Goal: Share content: Share content

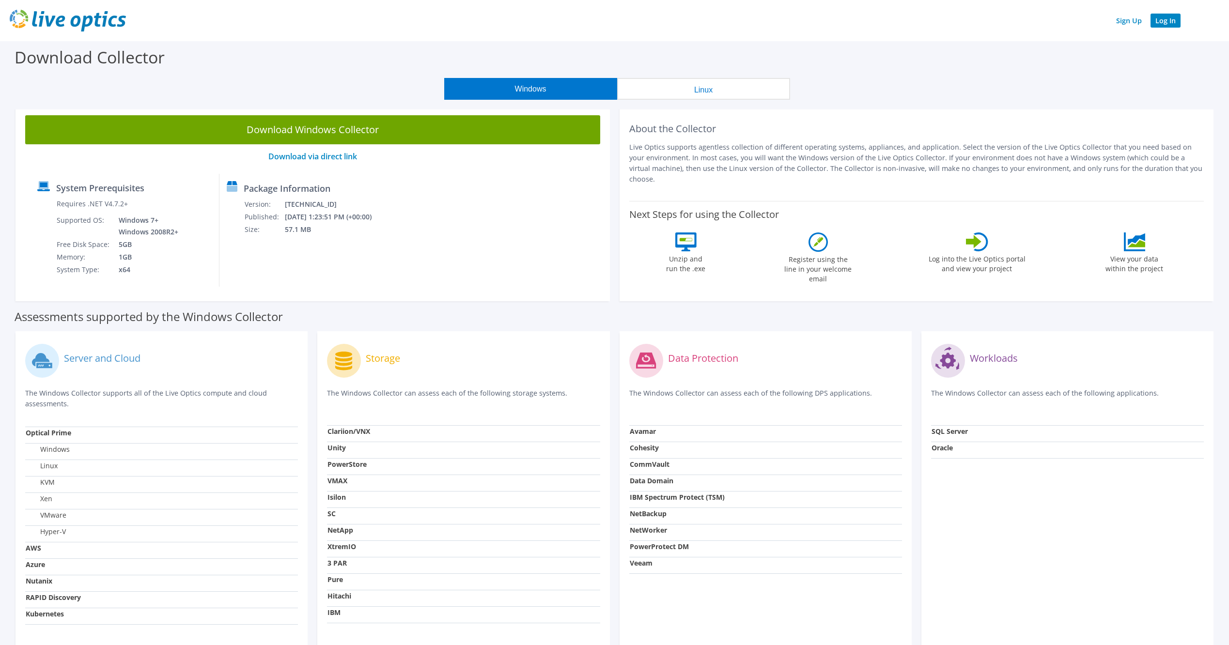
click at [1173, 20] on link "Log In" at bounding box center [1165, 21] width 30 height 14
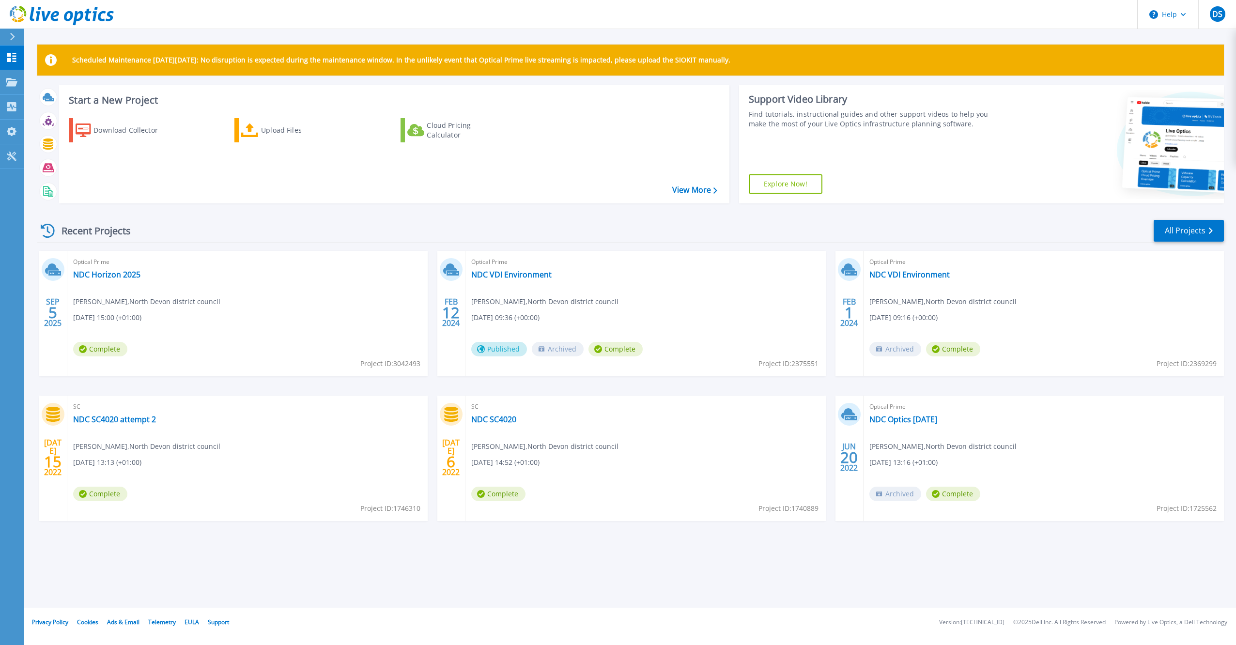
click at [247, 284] on div "Optical Prime NDC Horizon 2025 [PERSON_NAME] , North Devon district council [DA…" at bounding box center [247, 313] width 360 height 125
click at [118, 274] on link "NDC Horizon 2025" at bounding box center [106, 275] width 67 height 10
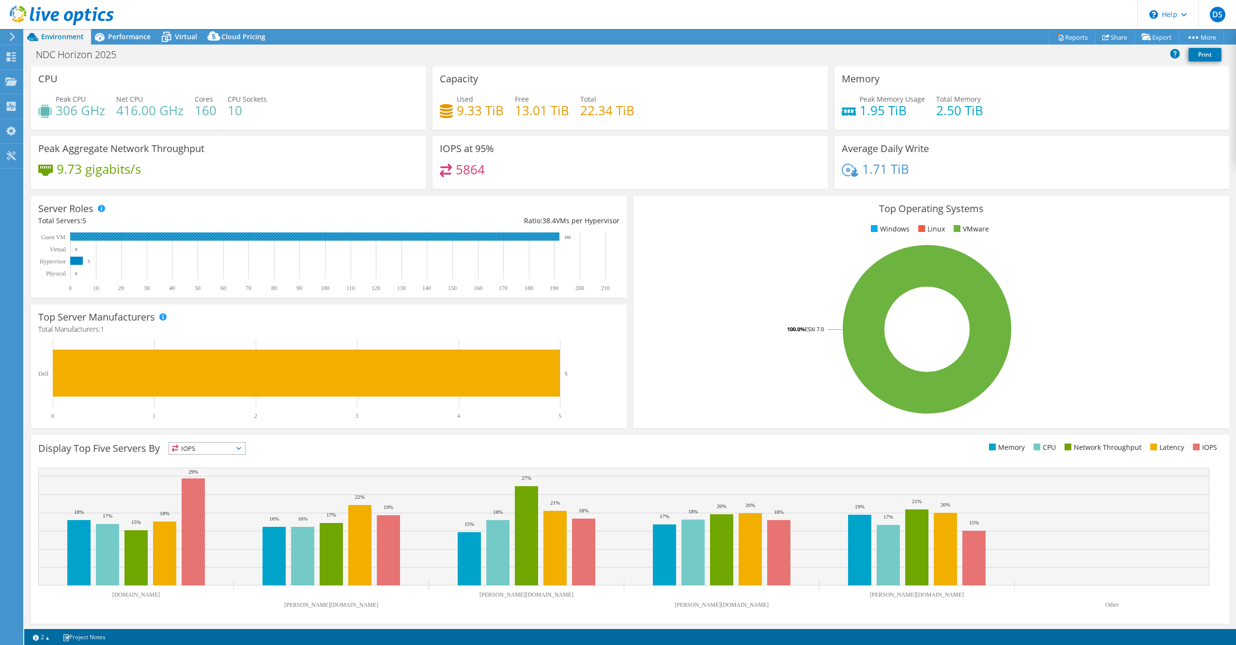
scroll to position [1, 0]
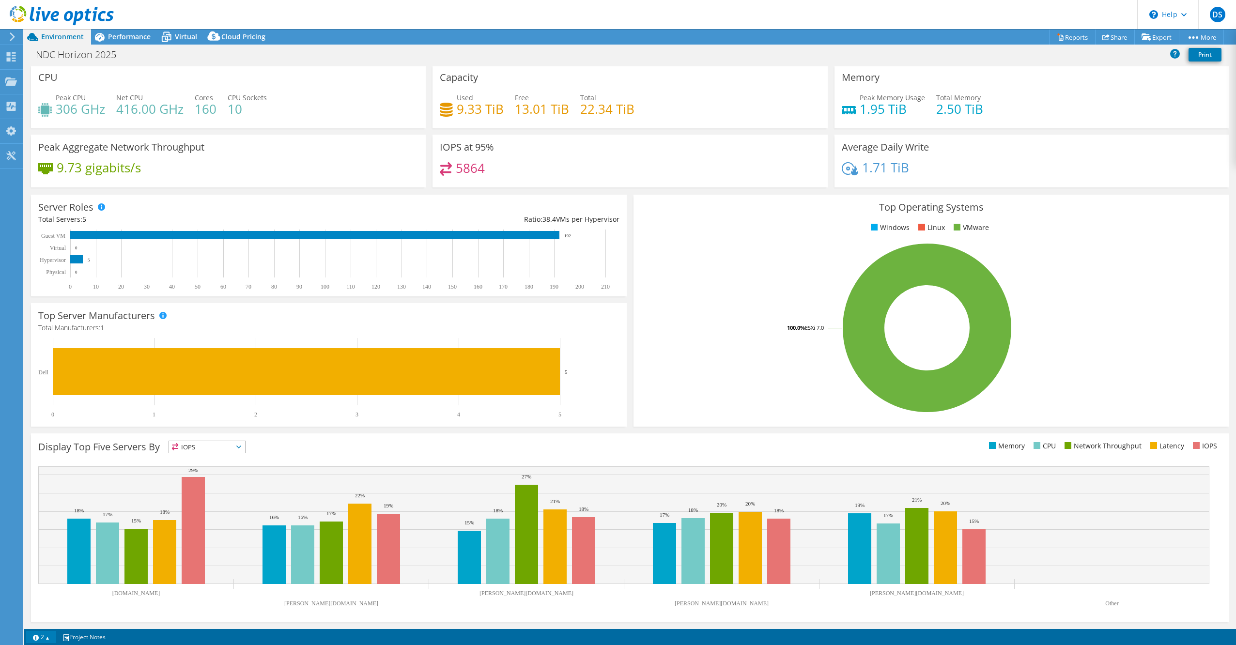
click at [49, 635] on link "2" at bounding box center [41, 637] width 30 height 12
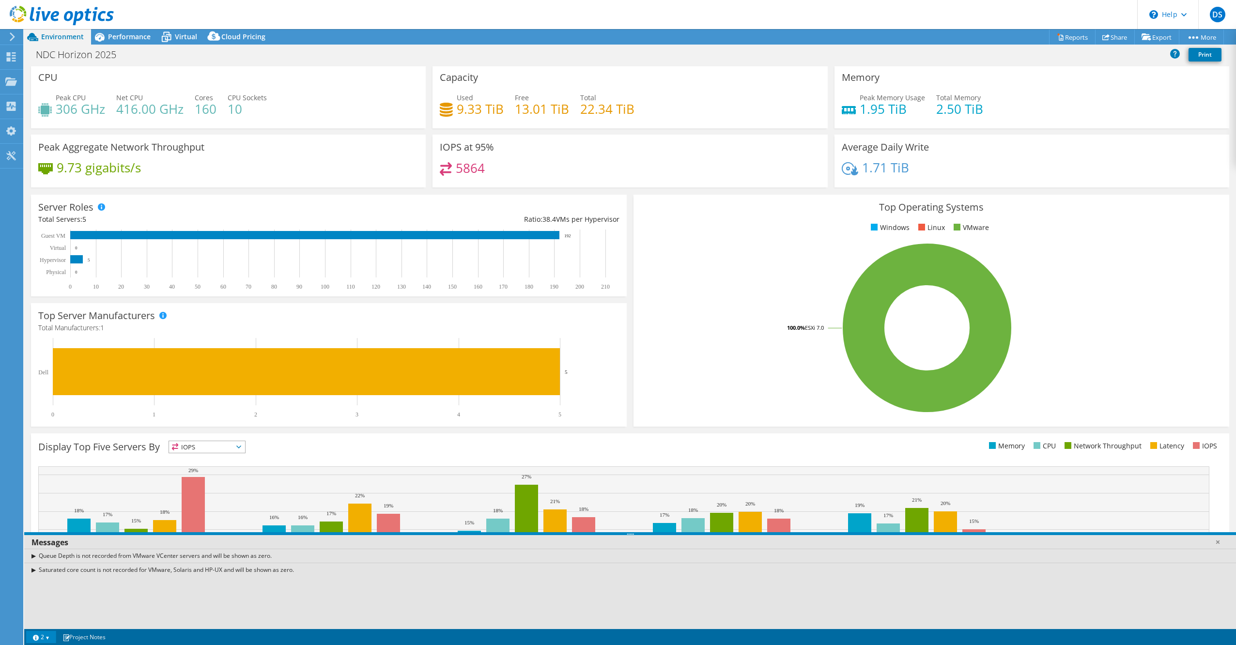
click at [49, 635] on link "2" at bounding box center [41, 637] width 30 height 12
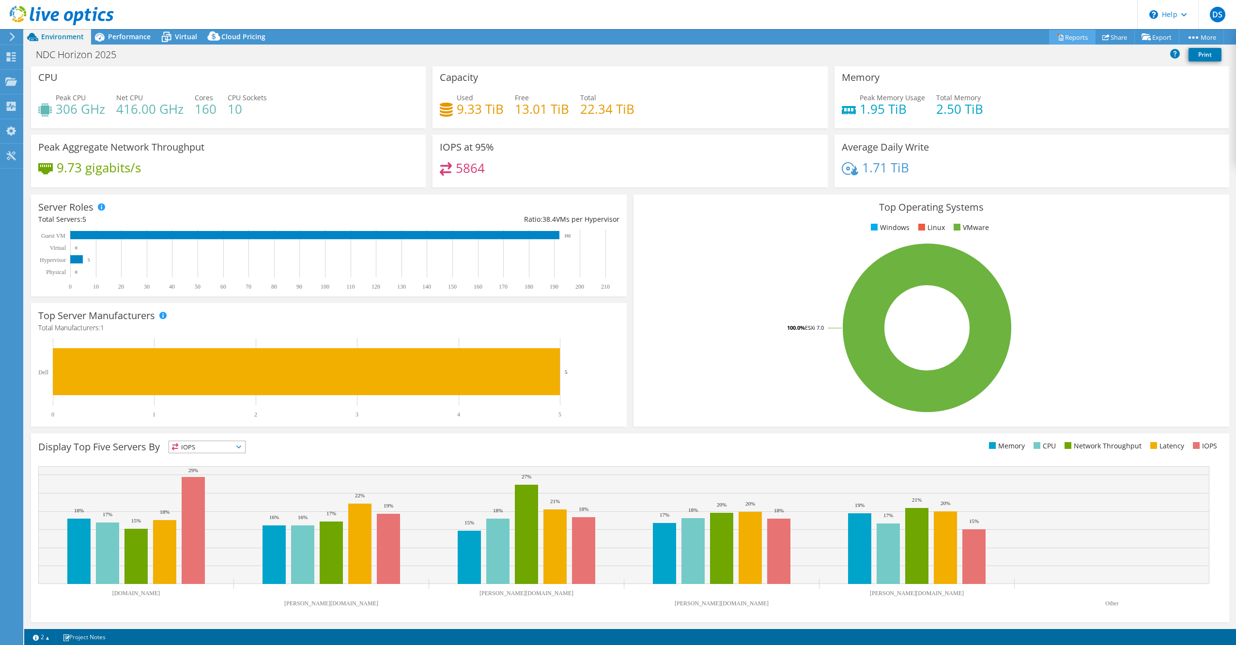
click at [1076, 31] on link "Reports" at bounding box center [1072, 37] width 47 height 15
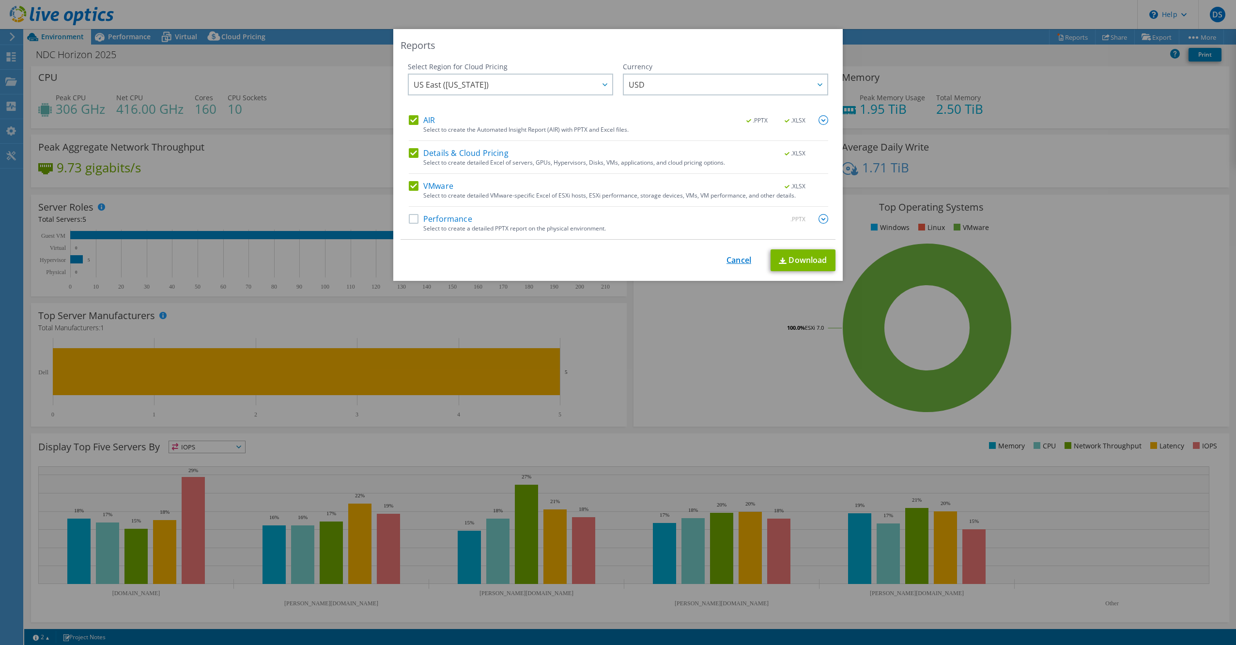
click at [732, 262] on link "Cancel" at bounding box center [739, 260] width 25 height 9
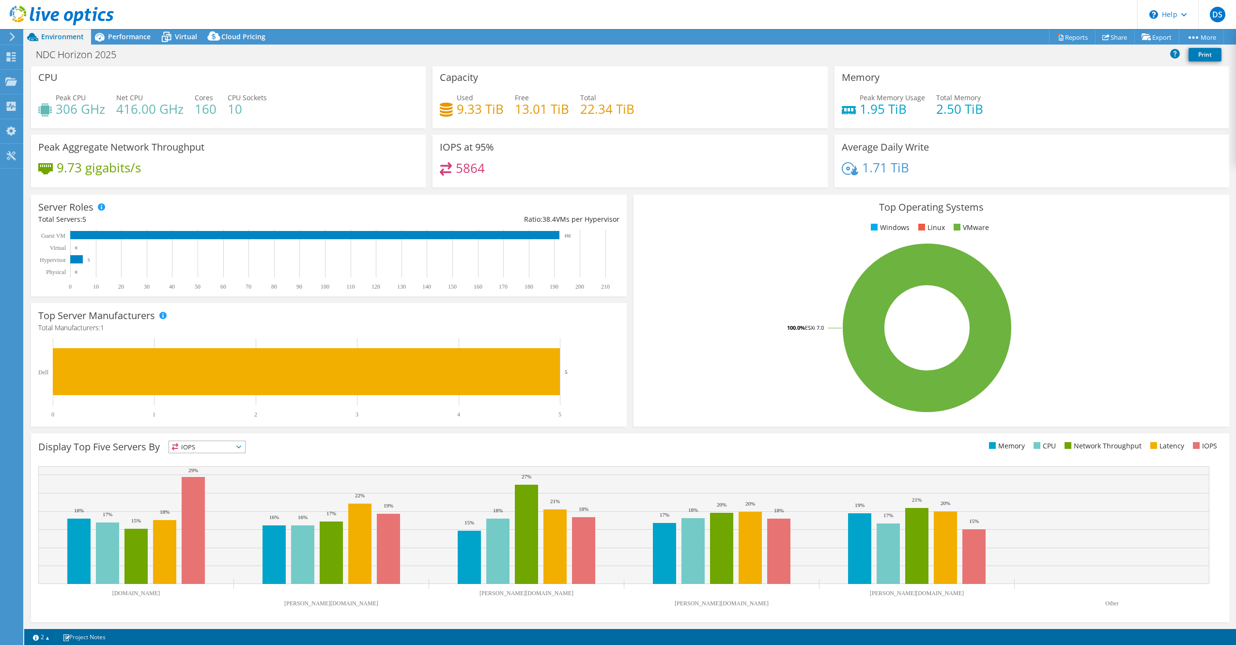
click at [15, 40] on icon at bounding box center [12, 36] width 7 height 9
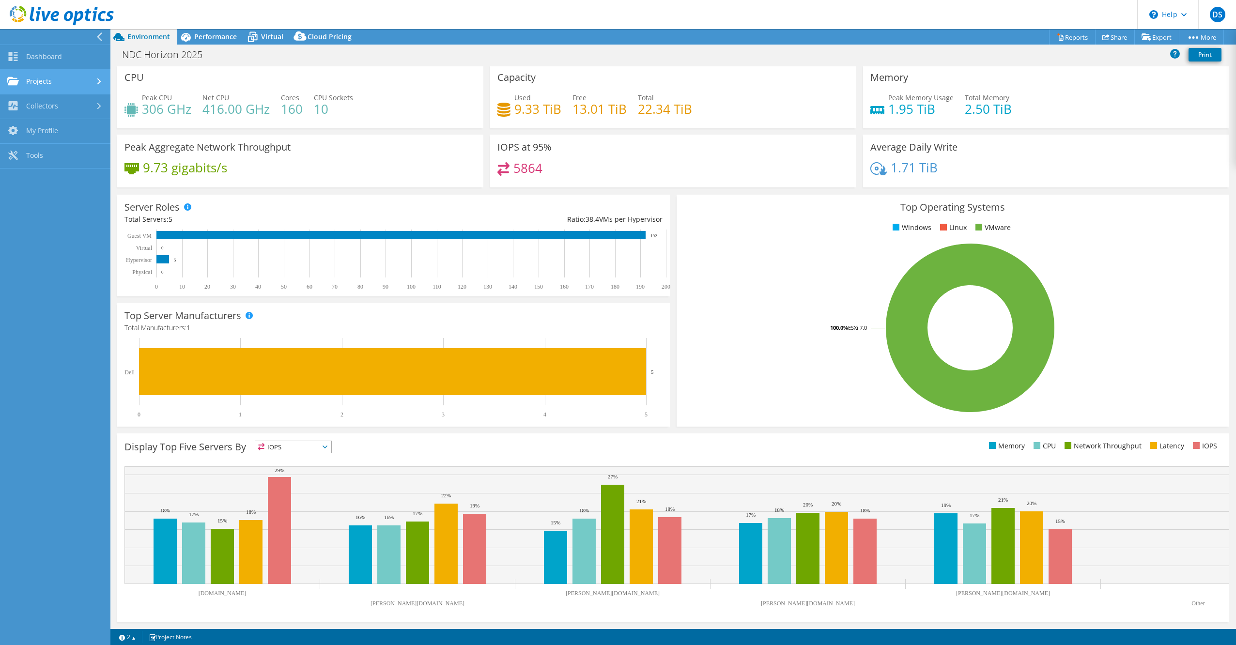
click at [35, 77] on link "Projects" at bounding box center [55, 82] width 110 height 25
click at [36, 60] on link "Dashboard" at bounding box center [55, 57] width 110 height 25
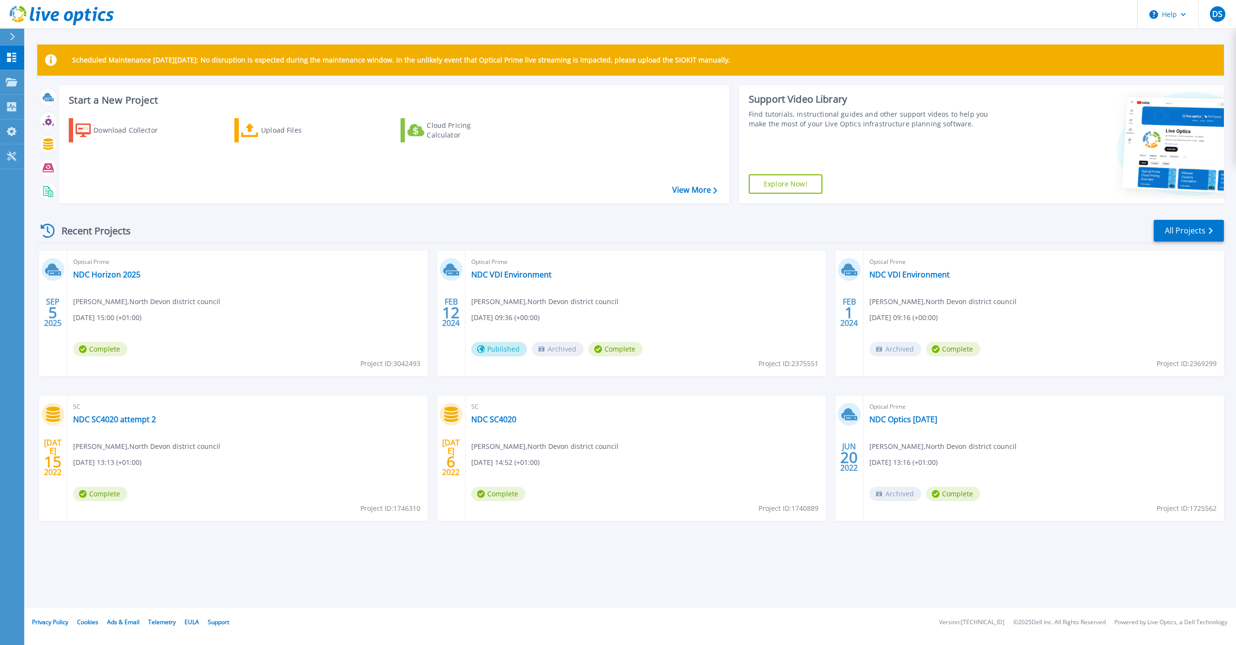
click at [192, 288] on div "Optical Prime NDC Horizon 2025 Darren Scott , North Devon district council 09/0…" at bounding box center [247, 313] width 360 height 125
click at [120, 271] on link "NDC Horizon 2025" at bounding box center [106, 275] width 67 height 10
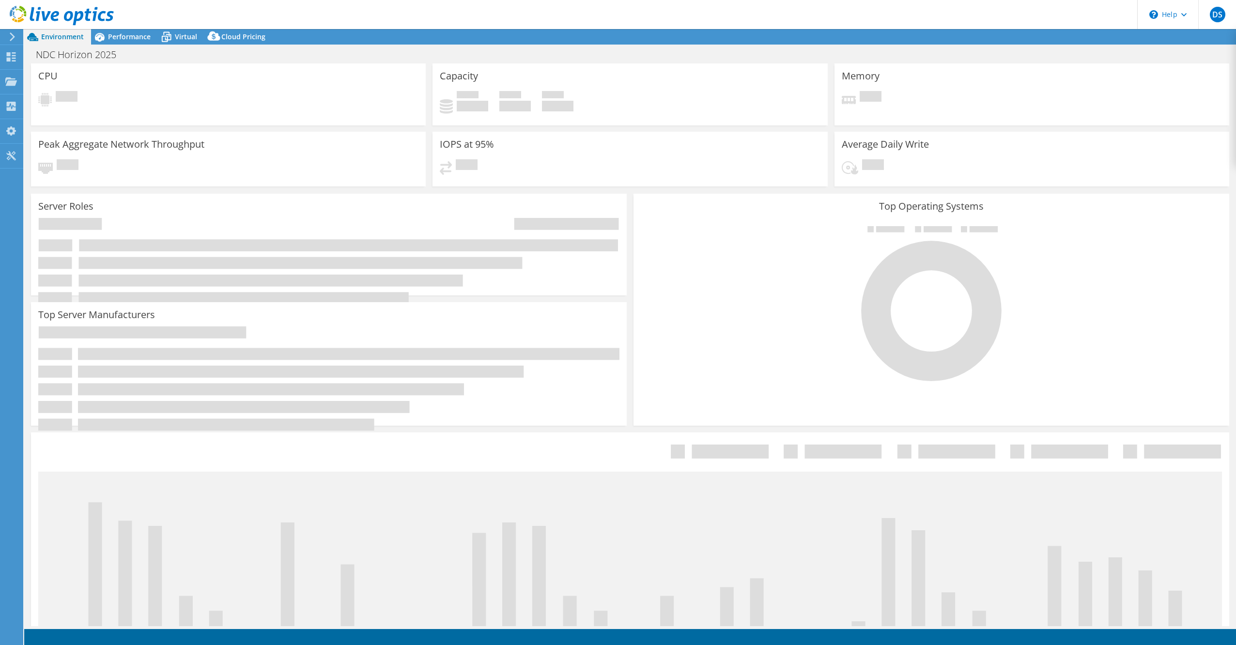
select select "USD"
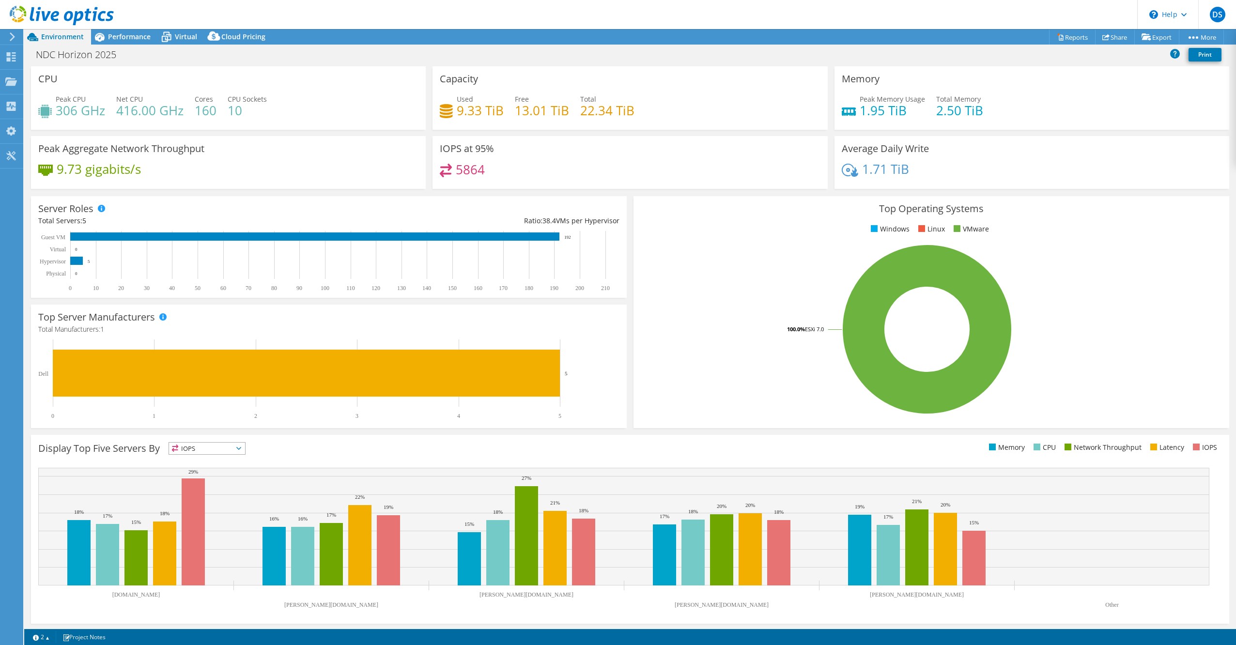
scroll to position [1, 0]
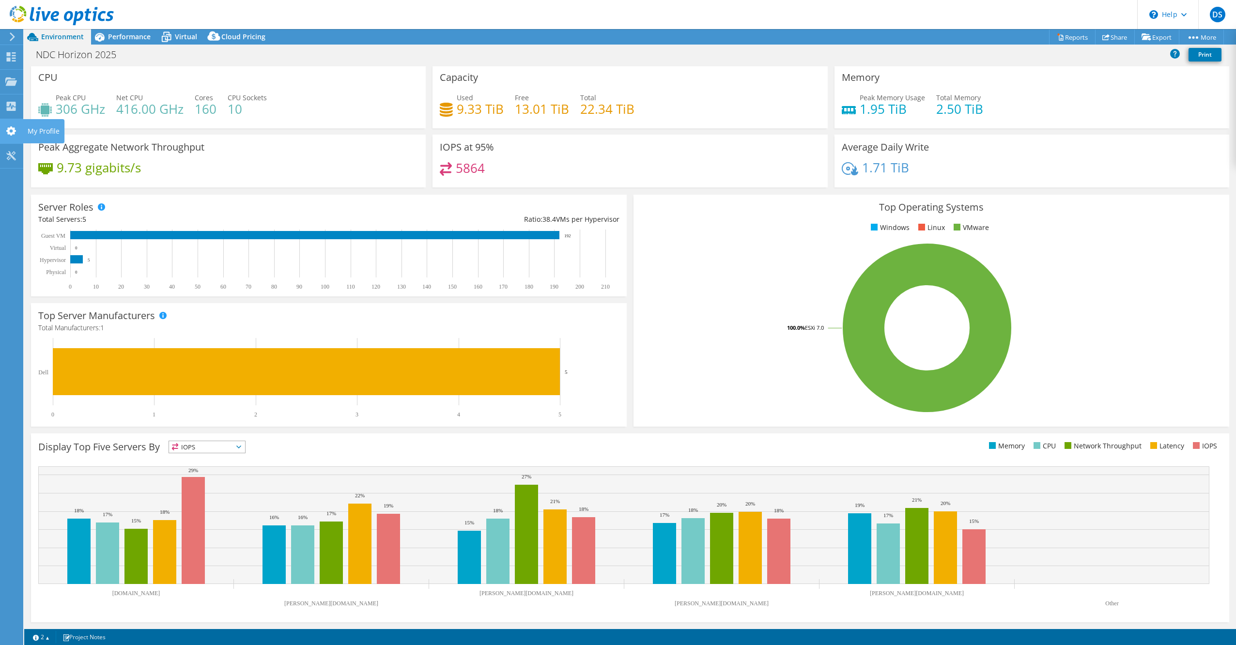
click at [13, 131] on icon at bounding box center [11, 130] width 12 height 9
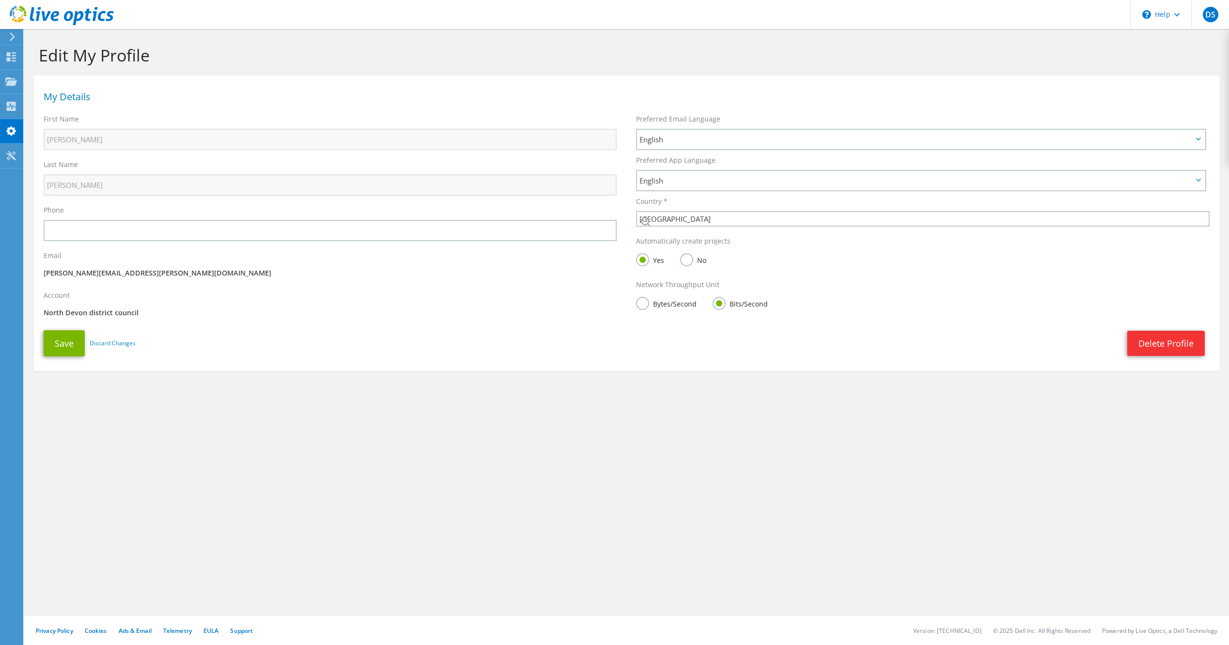
select select "75"
click at [8, 62] on div at bounding box center [11, 58] width 12 height 11
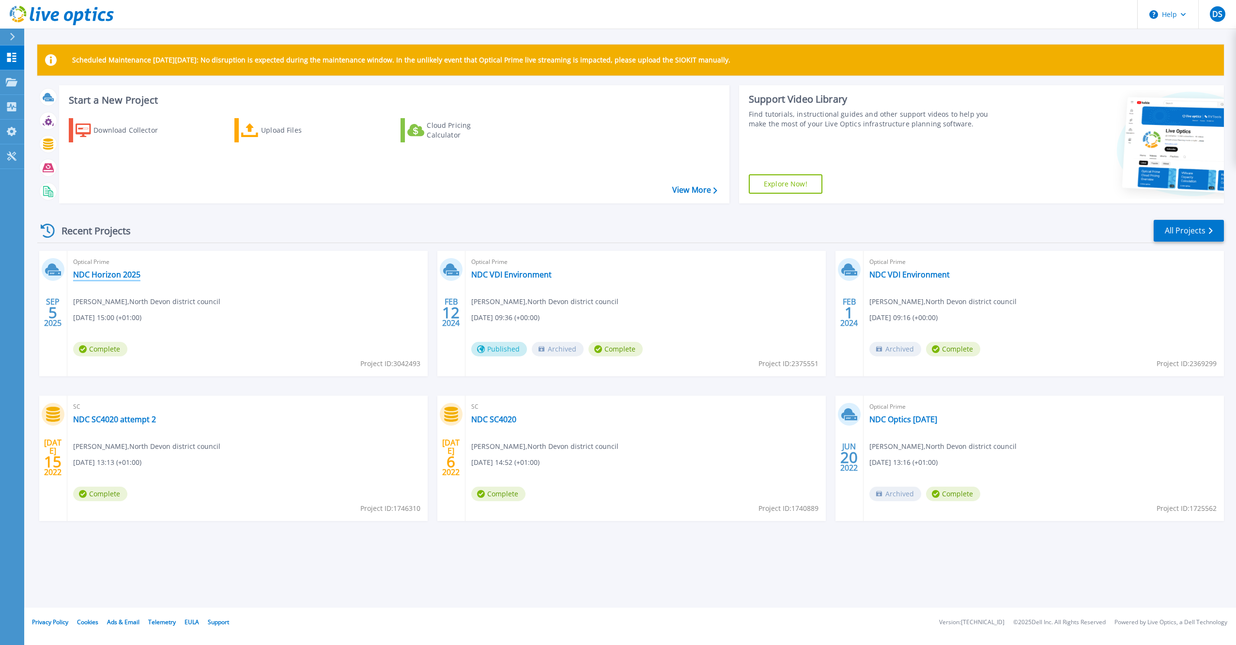
click at [86, 276] on link "NDC Horizon 2025" at bounding box center [106, 275] width 67 height 10
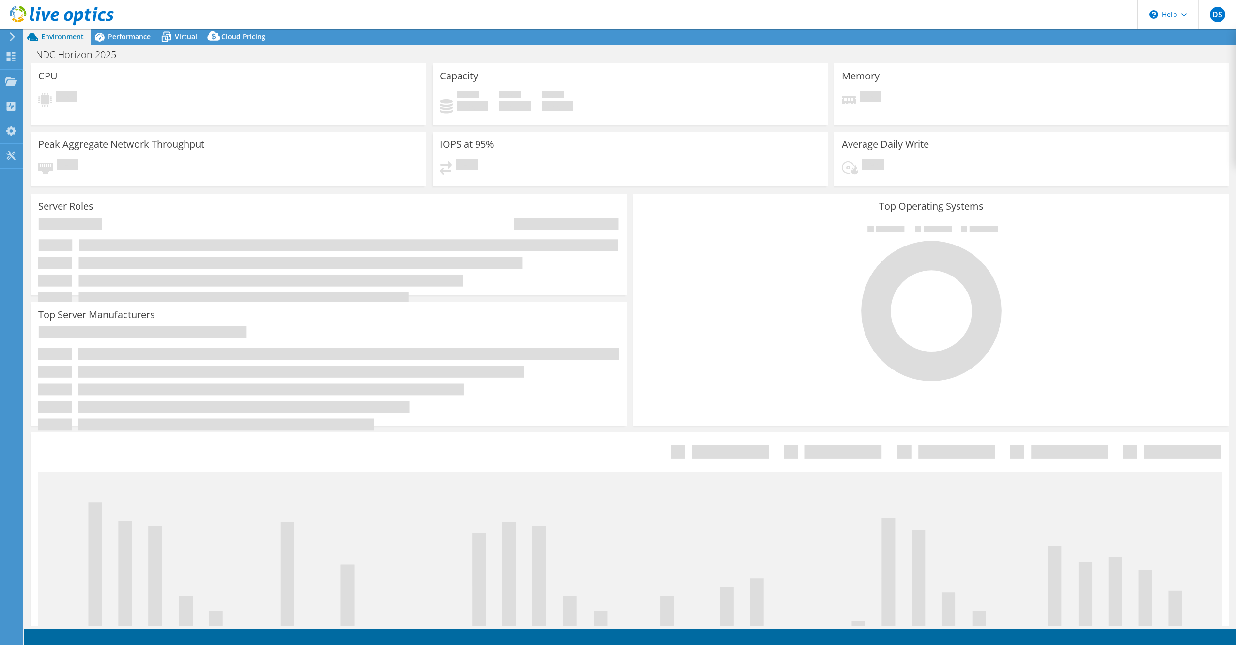
select select "USD"
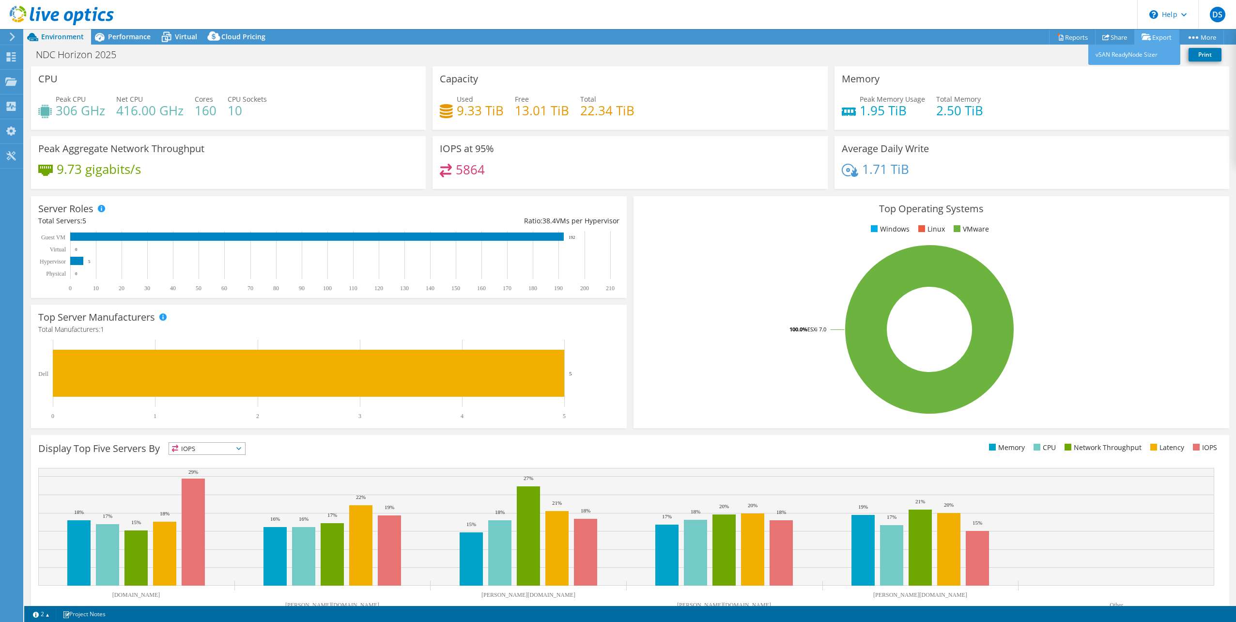
click at [1154, 39] on link "Export" at bounding box center [1156, 37] width 45 height 15
click at [659, 270] on rect at bounding box center [929, 330] width 577 height 170
click at [553, 61] on div "NDC Horizon 2025 Print" at bounding box center [630, 55] width 1212 height 18
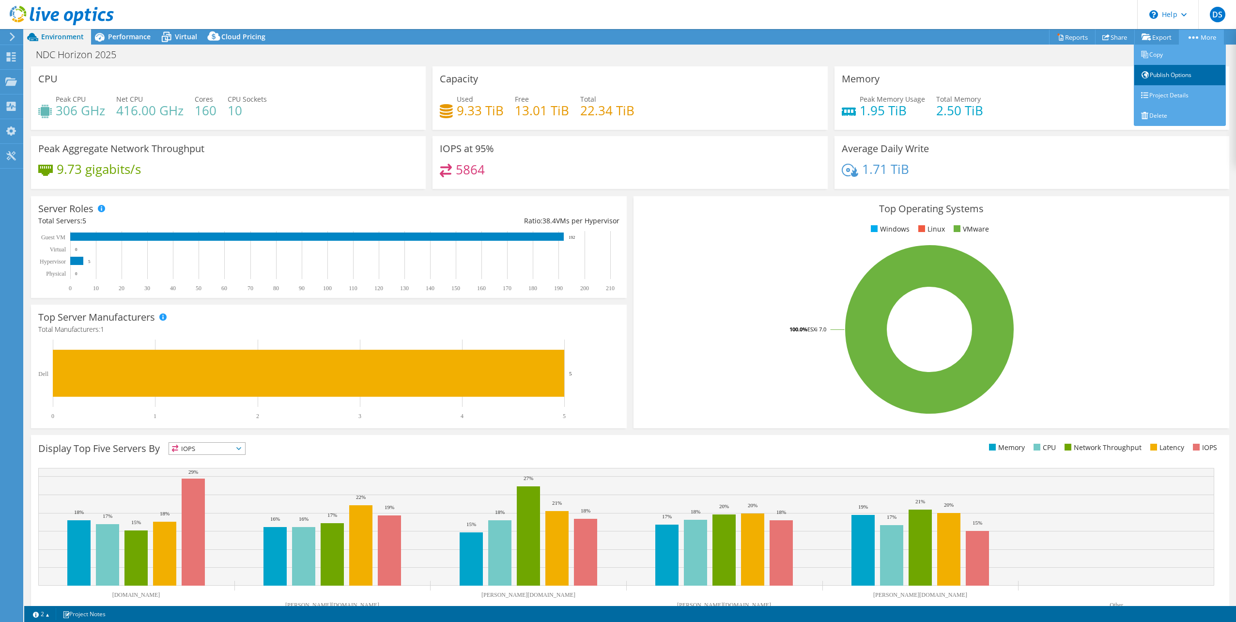
click at [1162, 77] on link "Publish Options" at bounding box center [1180, 75] width 92 height 20
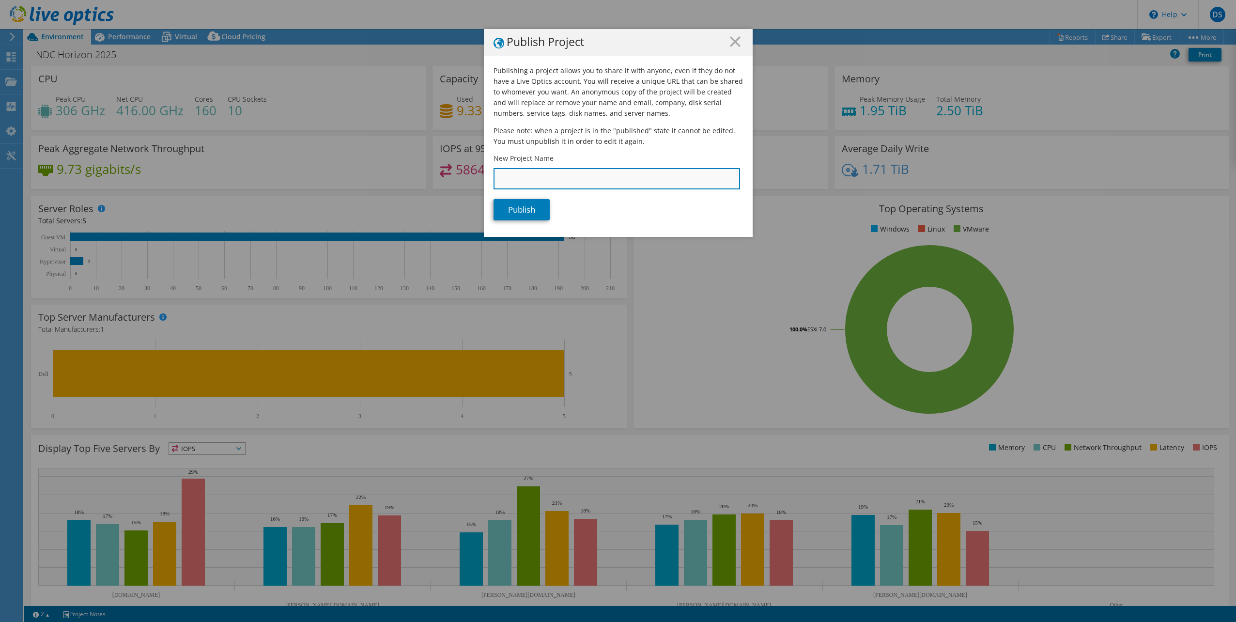
click at [530, 181] on input "New Project Name" at bounding box center [617, 178] width 247 height 21
type input "NDC Horizon 2025"
click at [530, 213] on link "Publish" at bounding box center [522, 209] width 56 height 21
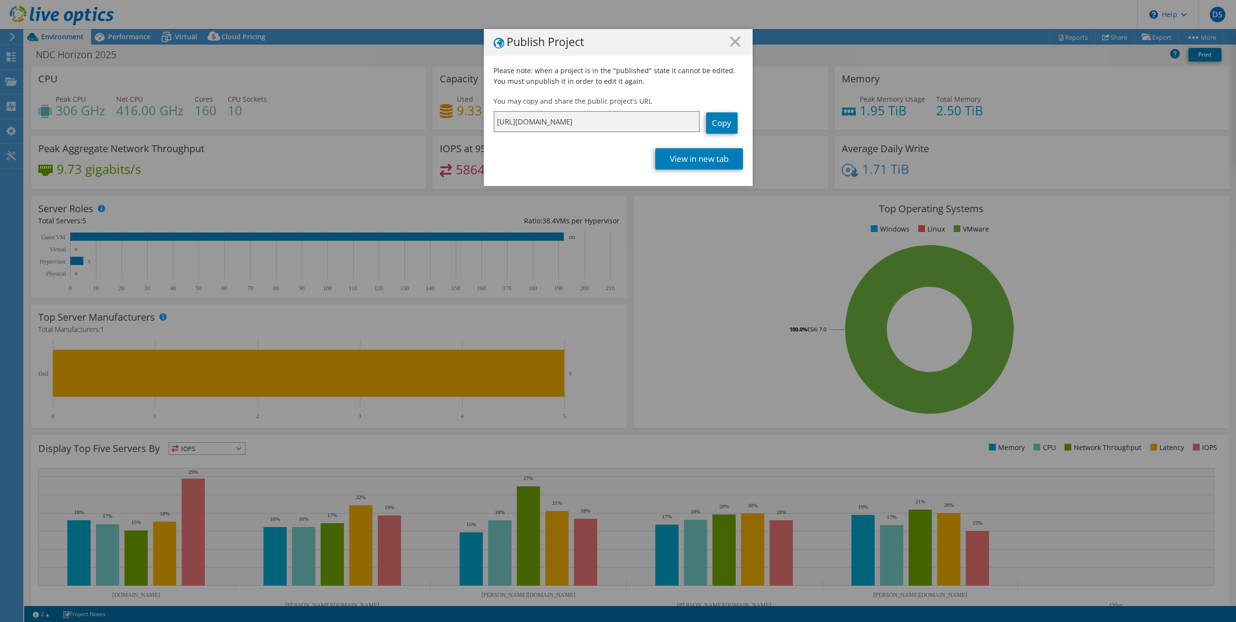
scroll to position [0, 75]
drag, startPoint x: 492, startPoint y: 124, endPoint x: 774, endPoint y: 130, distance: 282.0
click at [774, 130] on div "Publish Project Please note: when a project is in the "published" state it cann…" at bounding box center [618, 311] width 1236 height 564
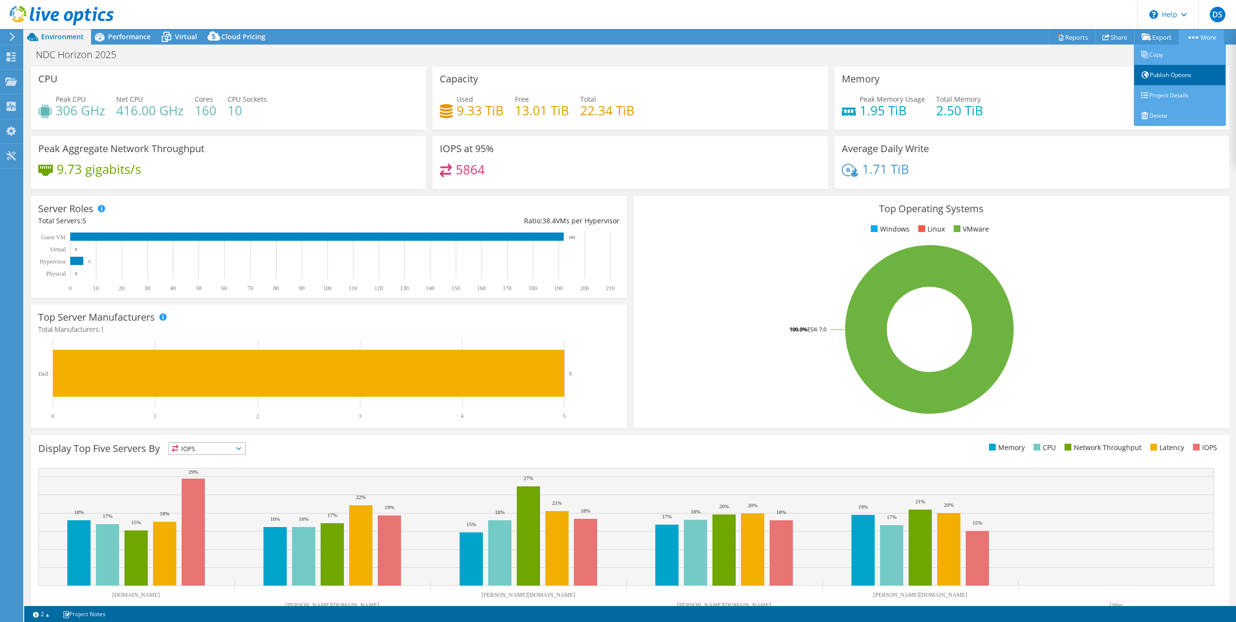
click at [1162, 78] on link "Publish Options" at bounding box center [1180, 75] width 92 height 20
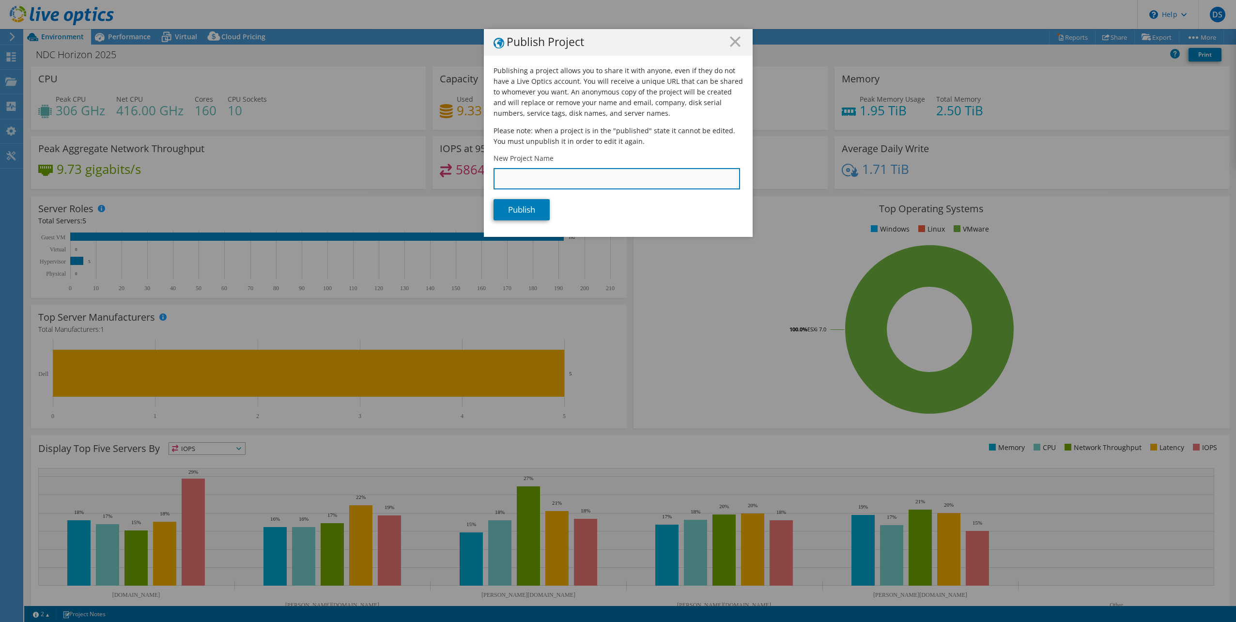
click at [632, 181] on input "New Project Name" at bounding box center [617, 178] width 247 height 21
type input "NDC Horizon 2025"
click at [530, 211] on link "Publish" at bounding box center [522, 209] width 56 height 21
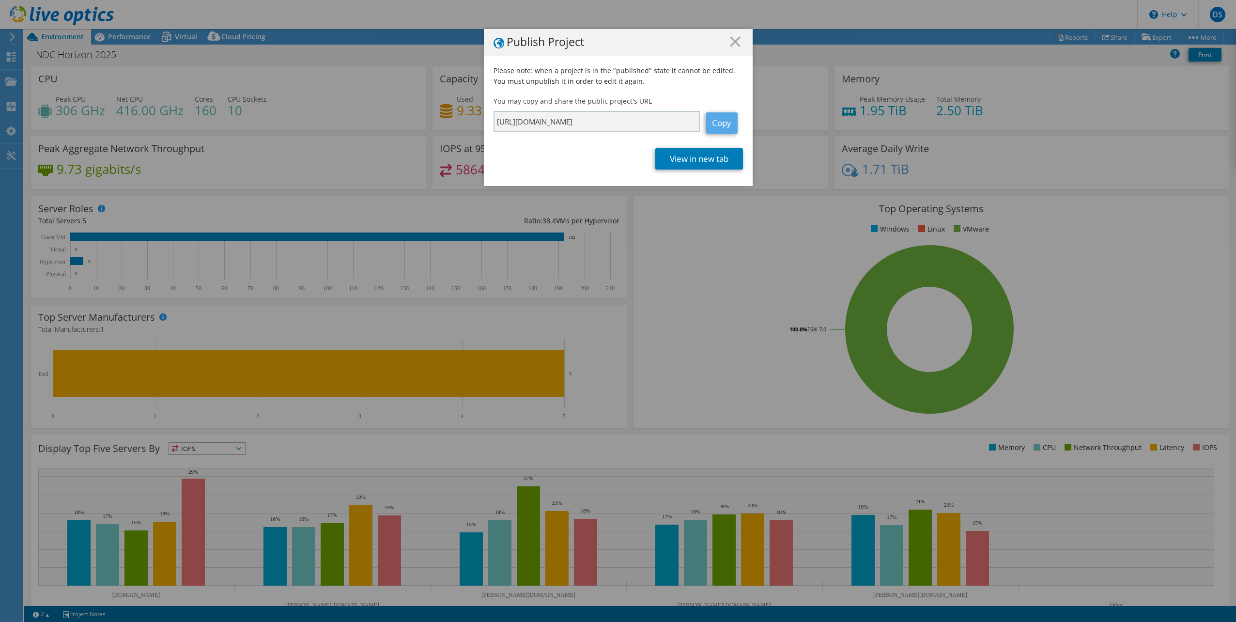
click at [720, 120] on link "Copy" at bounding box center [721, 122] width 31 height 21
drag, startPoint x: 720, startPoint y: 120, endPoint x: 707, endPoint y: 160, distance: 42.3
click at [707, 160] on link "View in new tab" at bounding box center [699, 158] width 88 height 21
click at [716, 120] on link "Copy" at bounding box center [721, 122] width 31 height 21
click at [735, 43] on icon at bounding box center [735, 41] width 11 height 11
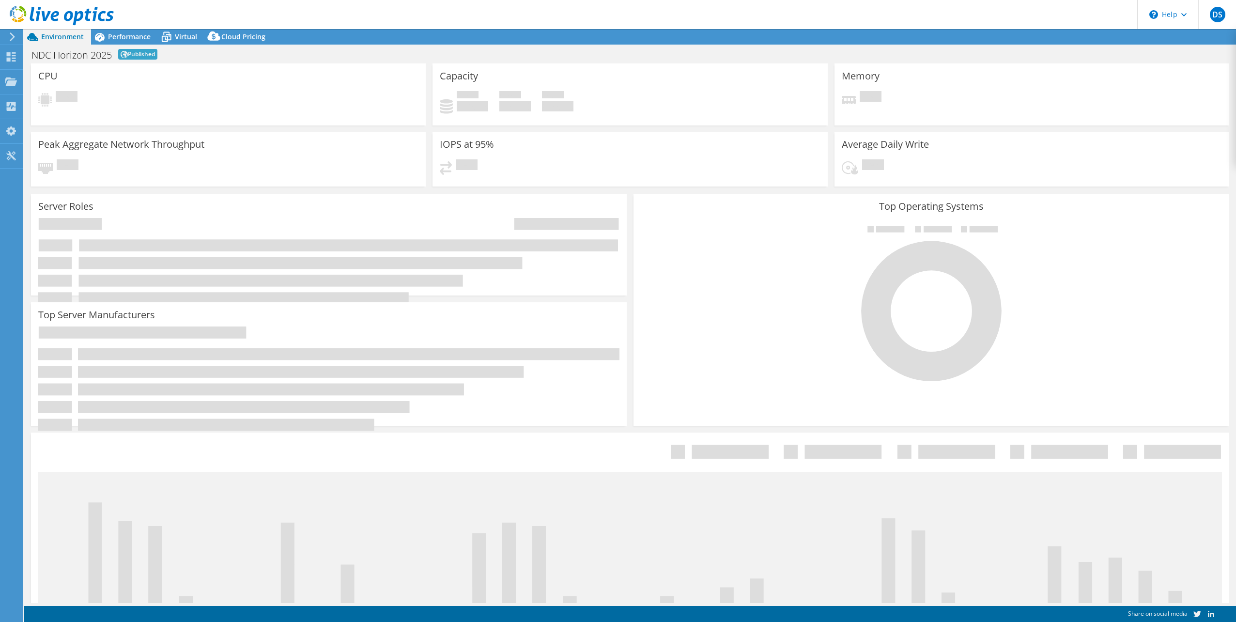
select select "USD"
